Goal: Task Accomplishment & Management: Manage account settings

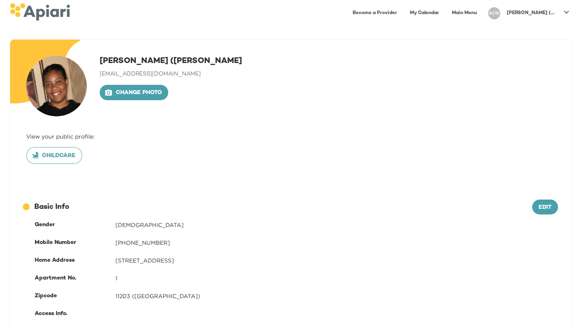
click at [560, 7] on div at bounding box center [567, 13] width 16 height 19
click at [528, 19] on p "My Profile" at bounding box center [533, 17] width 31 height 10
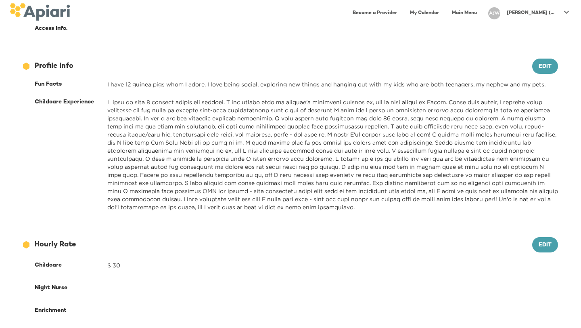
scroll to position [285, 0]
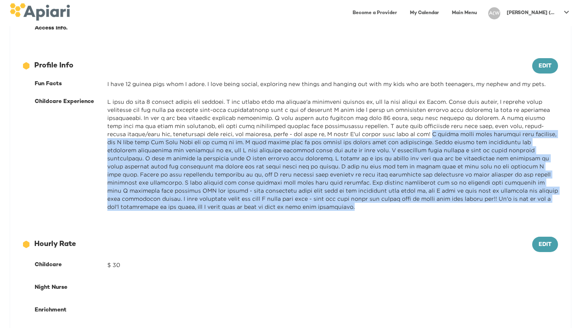
drag, startPoint x: 407, startPoint y: 132, endPoint x: 424, endPoint y: 205, distance: 74.6
click at [424, 205] on div at bounding box center [332, 154] width 451 height 113
copy div "I really enjoy being outdoors with children, and I love that [US_STATE][GEOGRAP…"
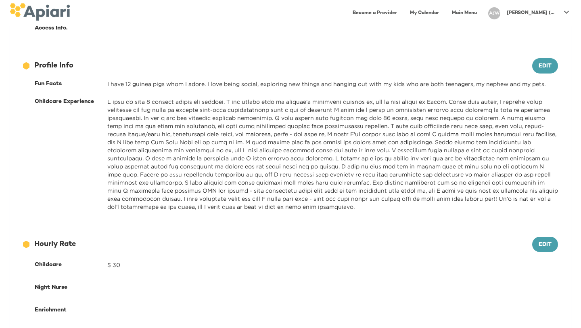
click at [60, 173] on div "Childcare Experience" at bounding box center [71, 154] width 73 height 113
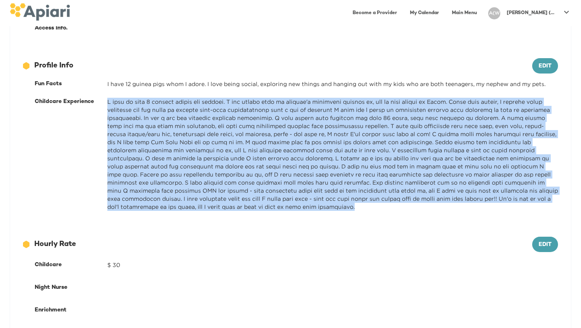
drag, startPoint x: 107, startPoint y: 101, endPoint x: 206, endPoint y: 208, distance: 146.3
click at [206, 208] on div "Childcare Experience" at bounding box center [296, 154] width 533 height 123
copy div "I grew up with 1 younger sister and brother. I was pretty much my brother's car…"
